Goal: Task Accomplishment & Management: Manage account settings

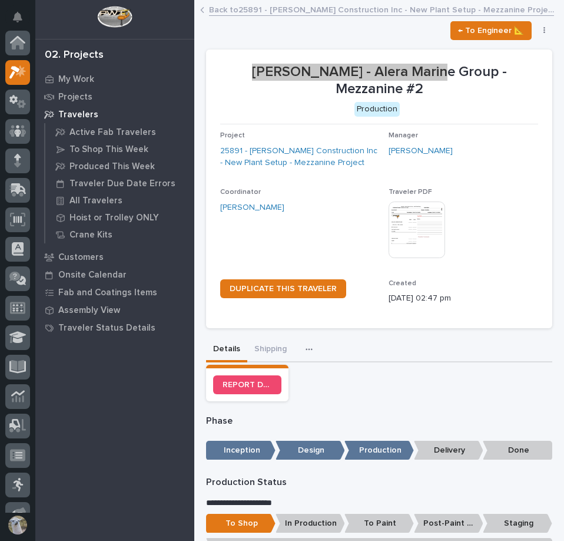
scroll to position [29, 0]
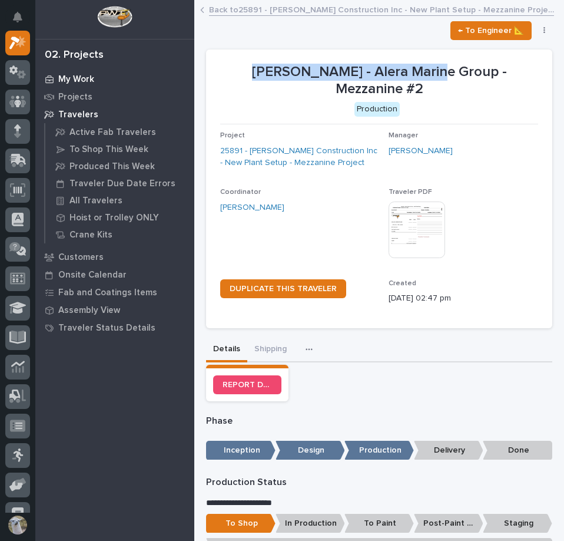
click at [64, 77] on p "My Work" at bounding box center [76, 79] width 36 height 11
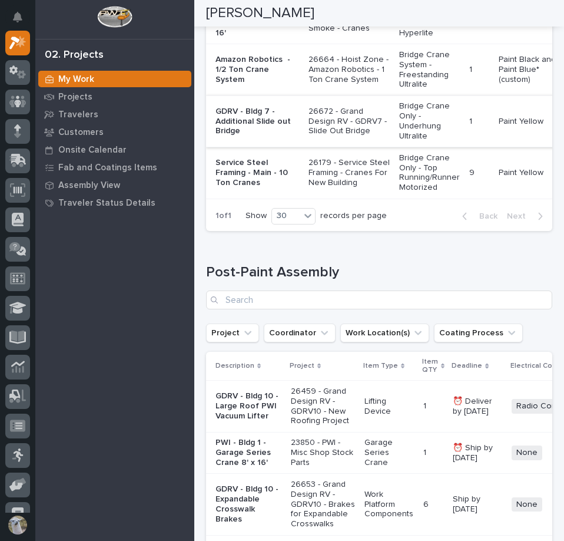
scroll to position [2120, 0]
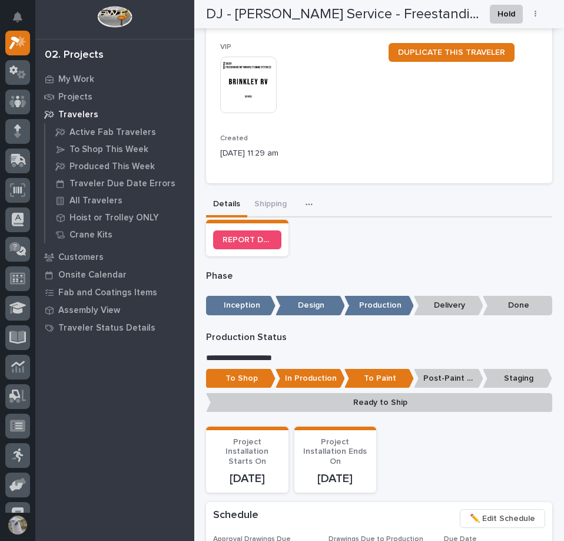
scroll to position [227, 0]
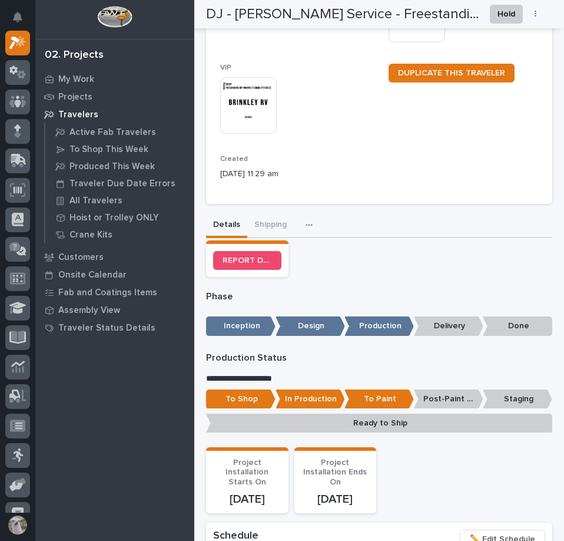
click at [432, 389] on p "Post-Paint Assembly" at bounding box center [448, 398] width 69 height 19
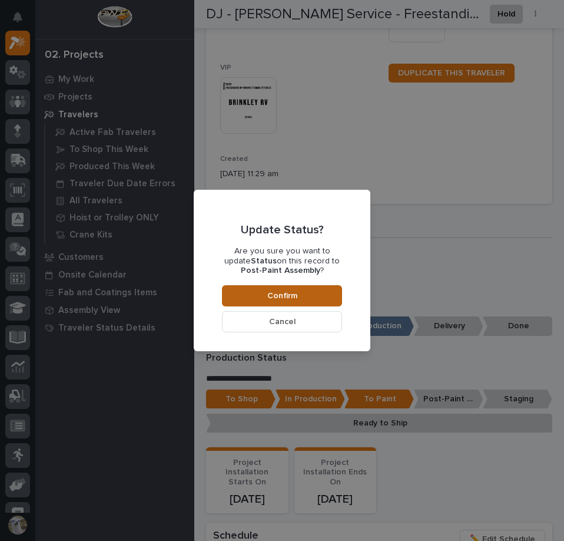
click at [295, 290] on button "Confirm" at bounding box center [282, 295] width 120 height 21
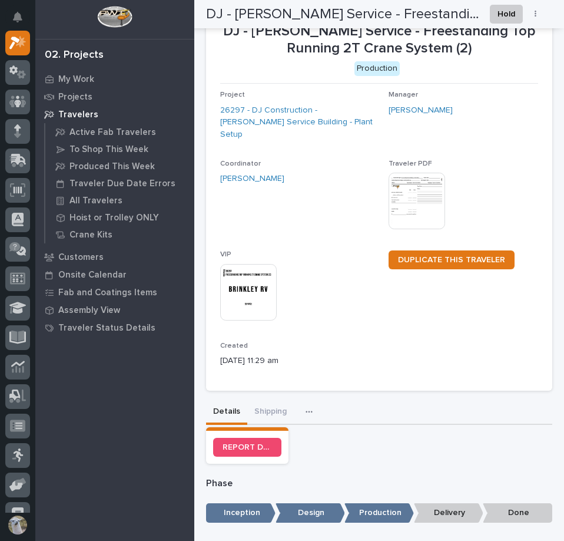
scroll to position [0, 0]
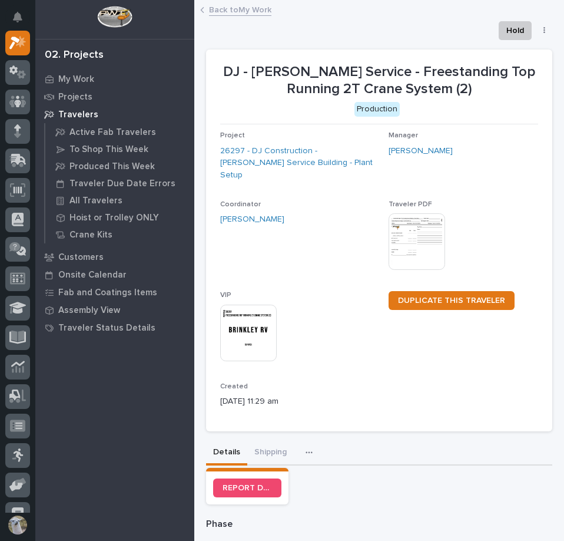
click at [233, 4] on link "Back to My Work" at bounding box center [240, 9] width 62 height 14
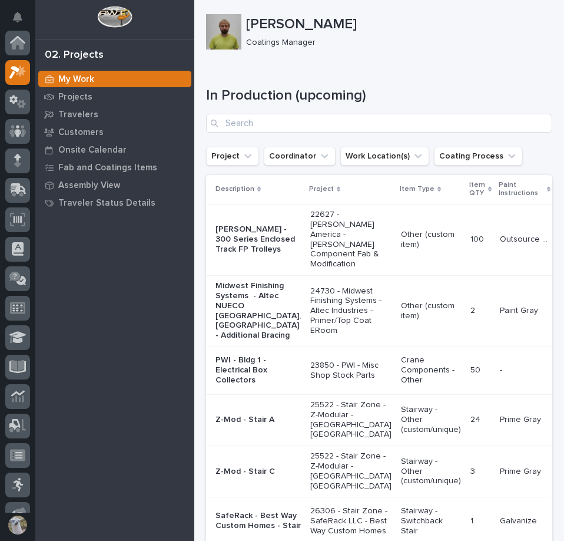
scroll to position [29, 0]
